Goal: Task Accomplishment & Management: Manage account settings

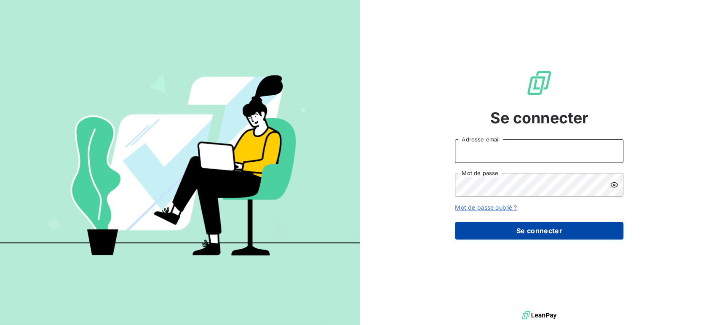
type input "barberin@serpe.fr"
click at [523, 234] on button "Se connecter" at bounding box center [539, 231] width 168 height 18
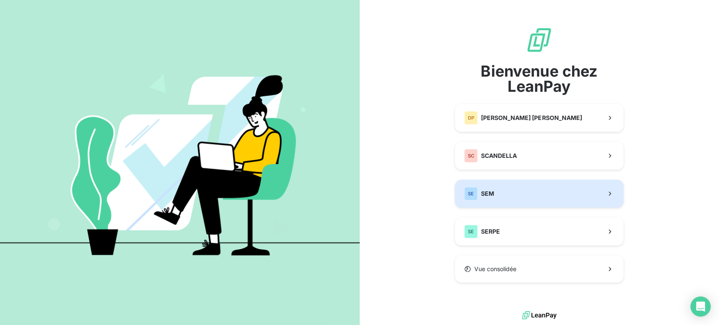
click at [518, 202] on button "SE SEM" at bounding box center [539, 194] width 168 height 28
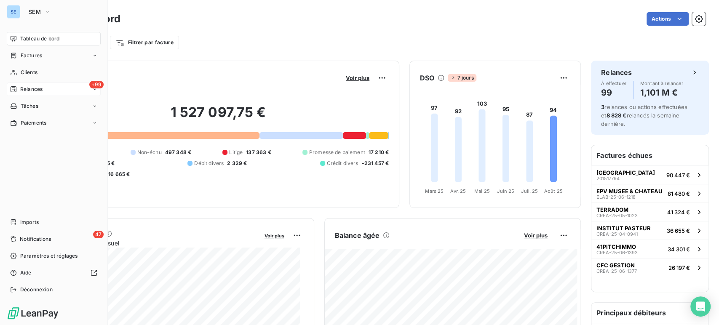
click at [30, 90] on span "Relances" at bounding box center [31, 89] width 22 height 8
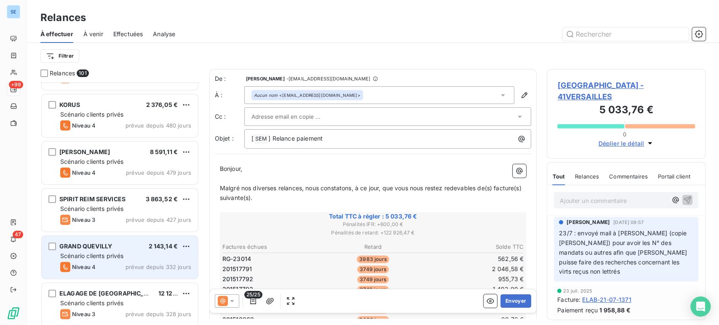
scroll to position [141, 0]
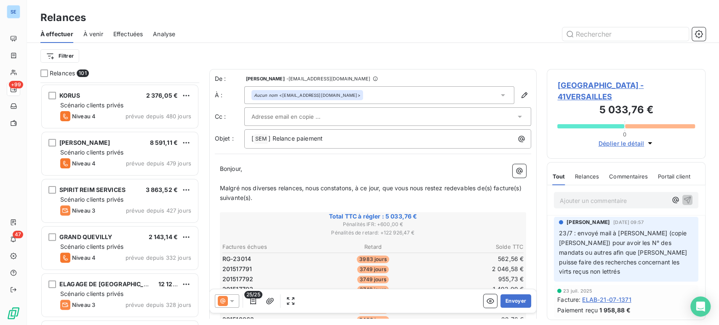
click at [566, 88] on span "MAIRIE DE VERSAILLES - 41VERSAILLES" at bounding box center [626, 91] width 138 height 23
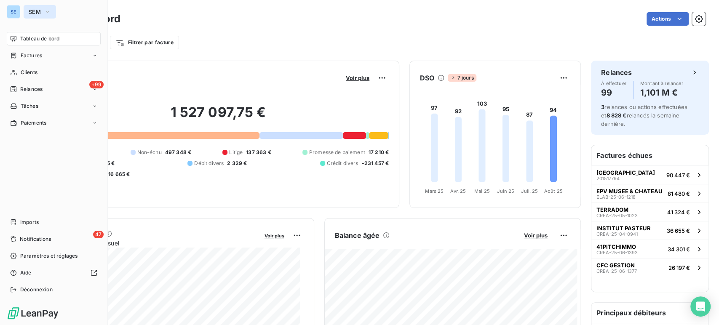
click at [48, 13] on icon "button" at bounding box center [47, 12] width 7 height 8
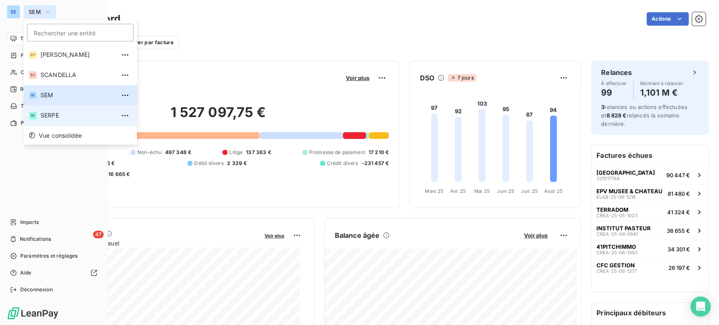
click at [51, 114] on span "SERPE" at bounding box center [77, 115] width 75 height 8
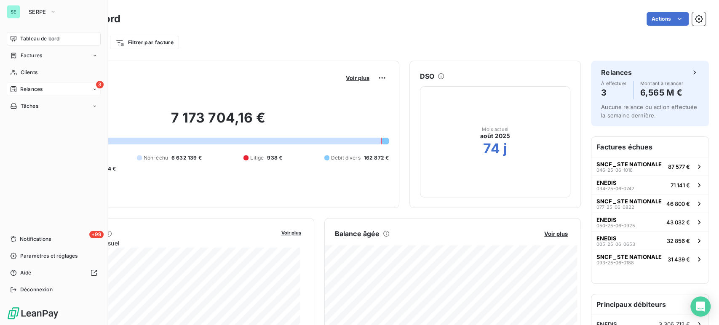
click at [33, 91] on span "Relances" at bounding box center [31, 89] width 22 height 8
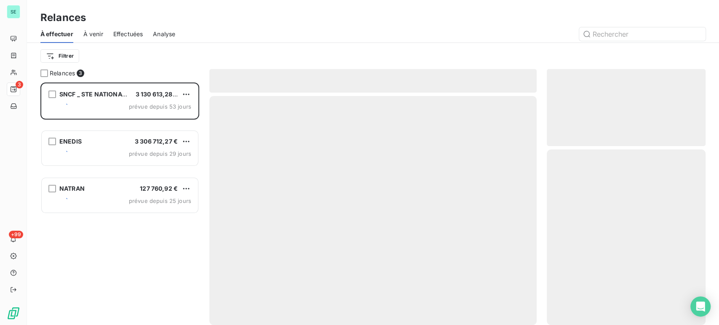
scroll to position [235, 152]
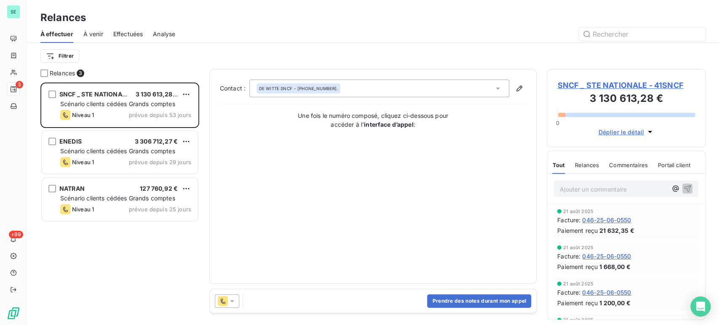
click at [627, 85] on span "SNCF _ STE NATIONALE - 41SNCF" at bounding box center [626, 85] width 138 height 11
